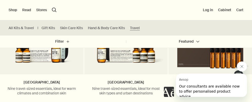
scroll to position [1057, 0]
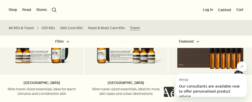
click at [242, 66] on icon "Close message from Aesop" at bounding box center [242, 66] width 4 height 4
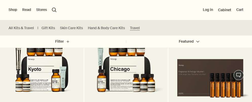
scroll to position [1029, 0]
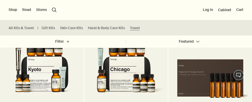
click at [124, 76] on img at bounding box center [126, 66] width 78 height 69
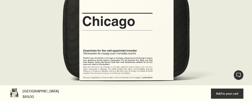
scroll to position [377, 0]
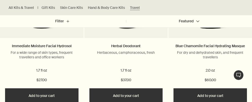
scroll to position [418, 0]
